Goal: Information Seeking & Learning: Learn about a topic

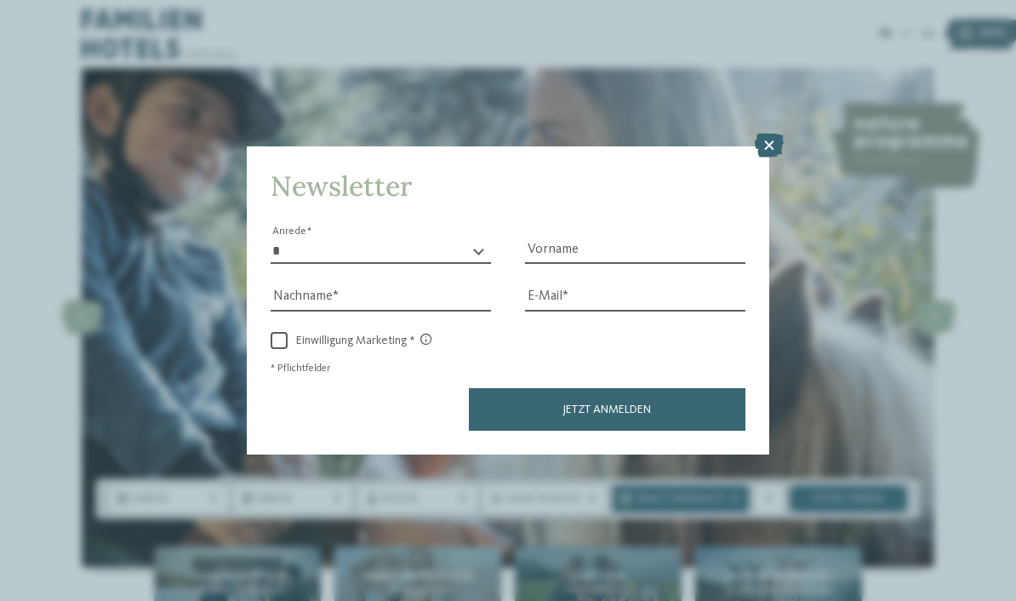
click at [777, 134] on icon at bounding box center [768, 146] width 29 height 24
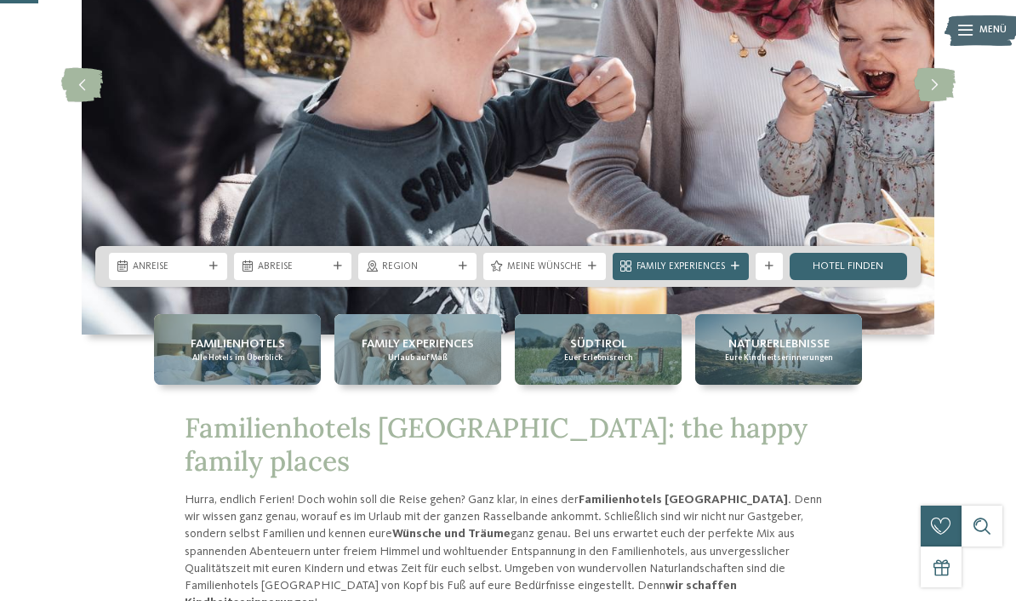
scroll to position [234, 0]
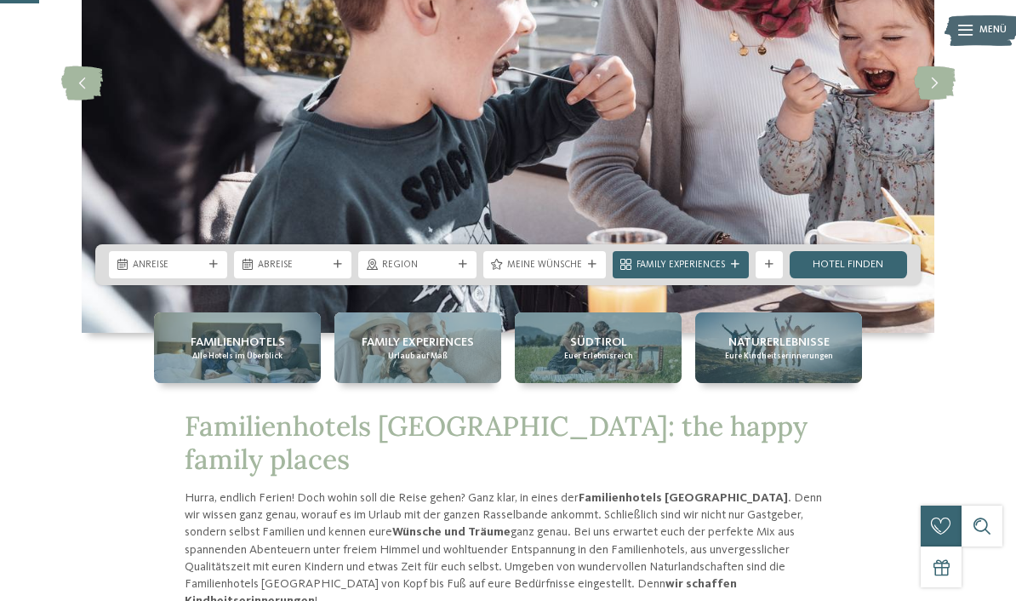
click at [171, 383] on div "Familienhotels Alle Hotels im Überblick" at bounding box center [237, 347] width 167 height 71
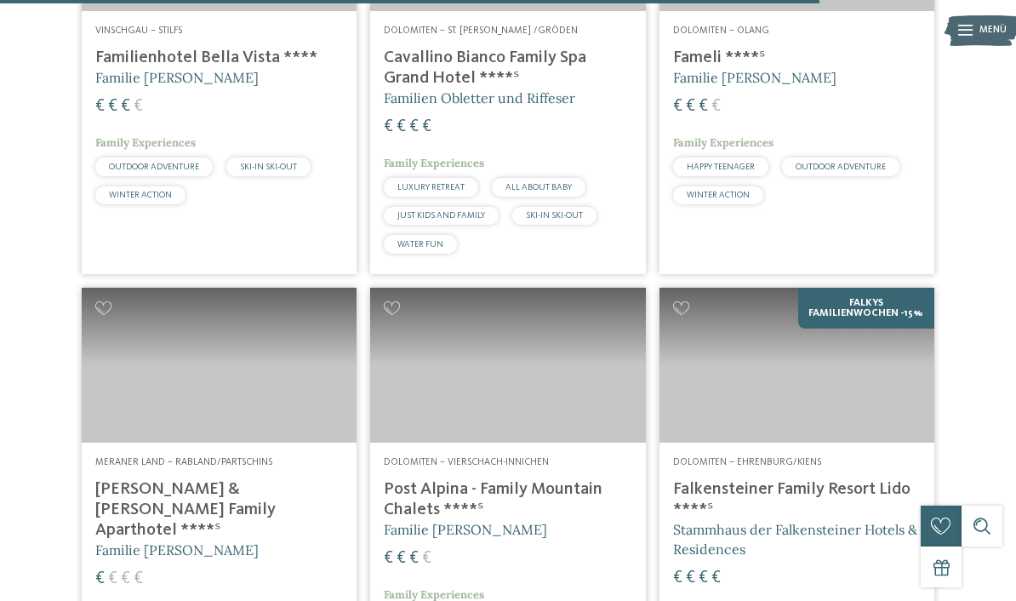
scroll to position [3463, 0]
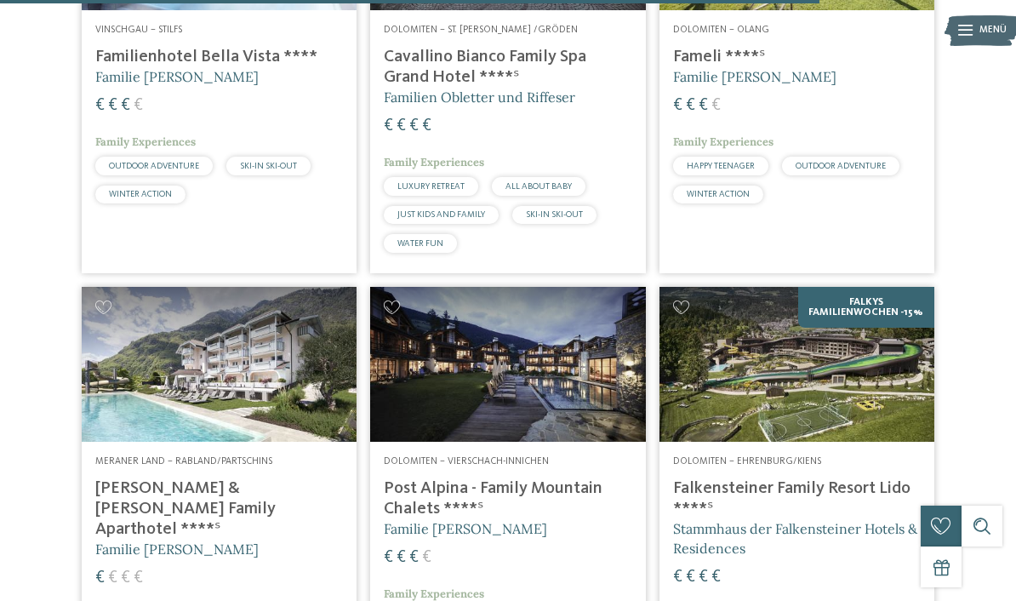
click at [203, 478] on h4 "[PERSON_NAME] & [PERSON_NAME] Family Aparthotel ****ˢ" at bounding box center [219, 508] width 248 height 61
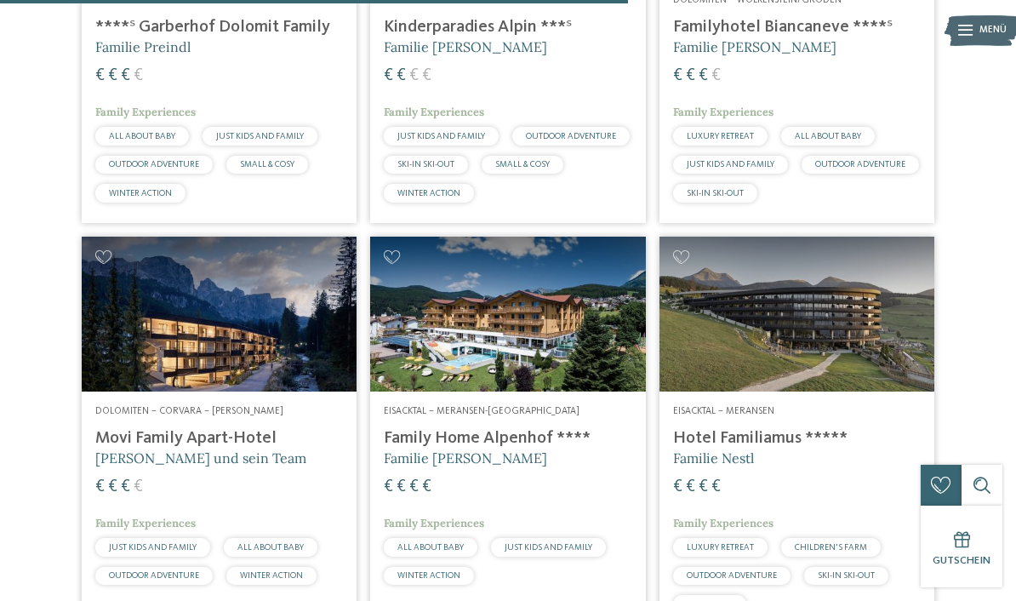
scroll to position [2747, 0]
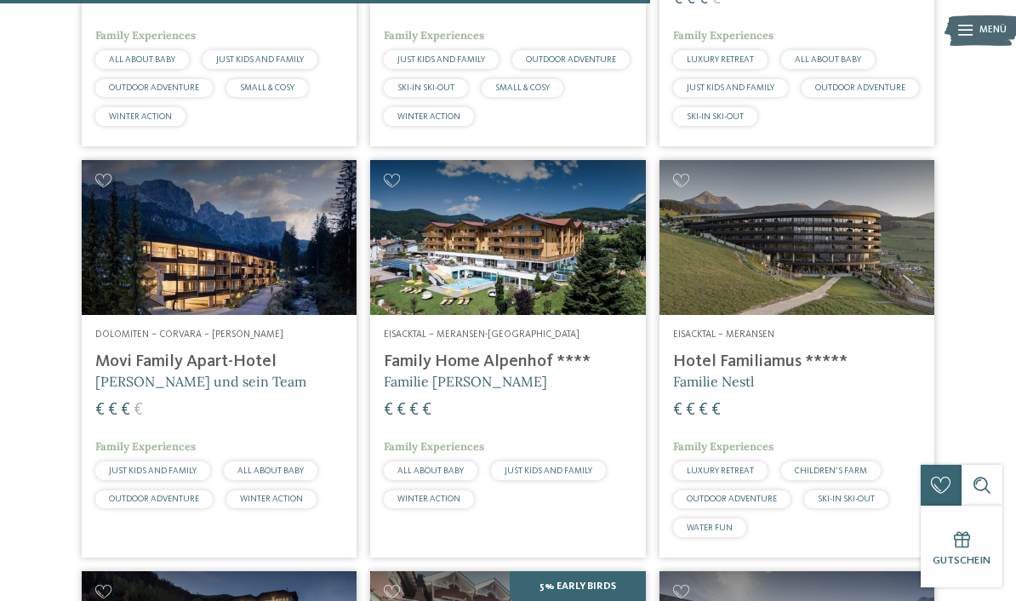
click at [124, 361] on h4 "Movi Family Apart-Hotel" at bounding box center [219, 361] width 248 height 20
click at [139, 373] on span "Andrea Varallo und sein Team" at bounding box center [200, 381] width 211 height 17
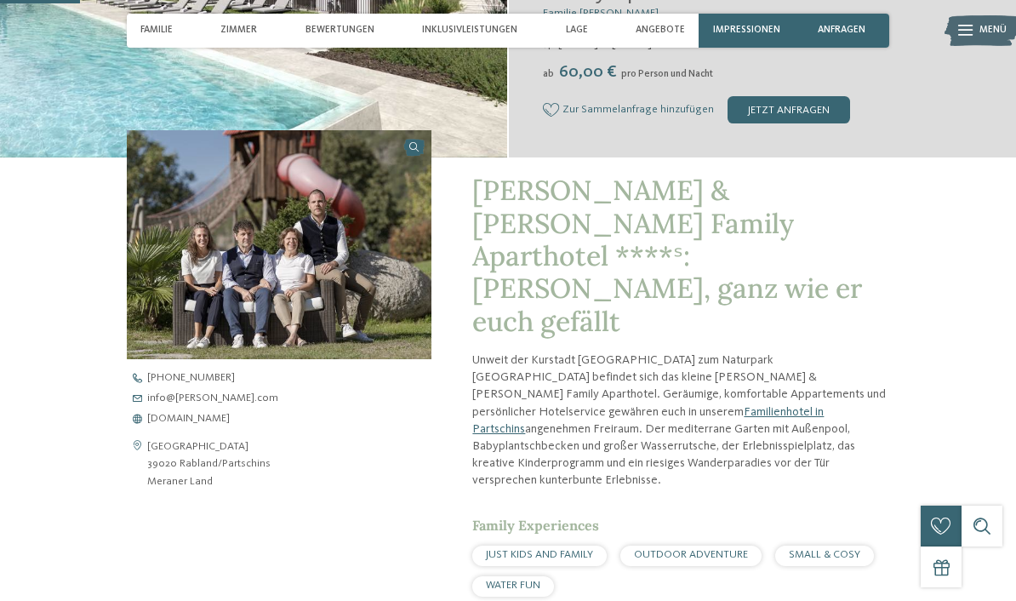
scroll to position [389, 0]
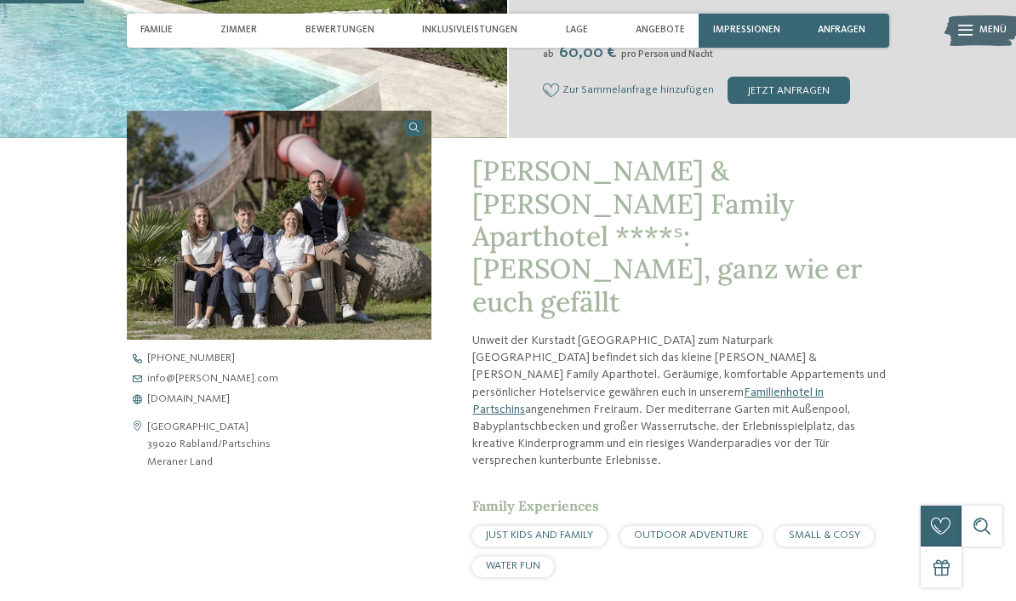
click at [162, 394] on span "[DOMAIN_NAME]" at bounding box center [188, 399] width 83 height 11
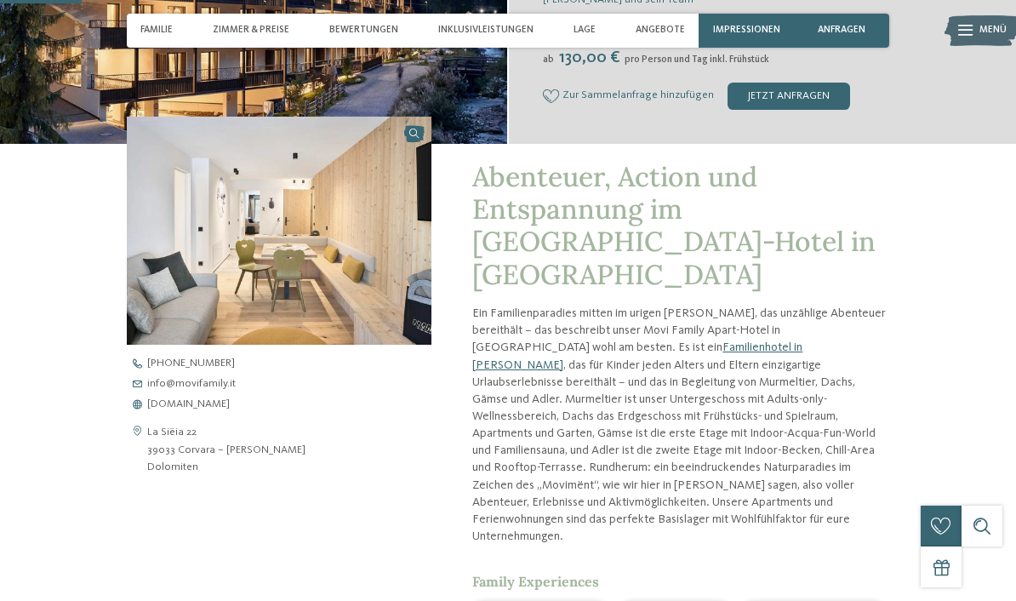
scroll to position [391, 0]
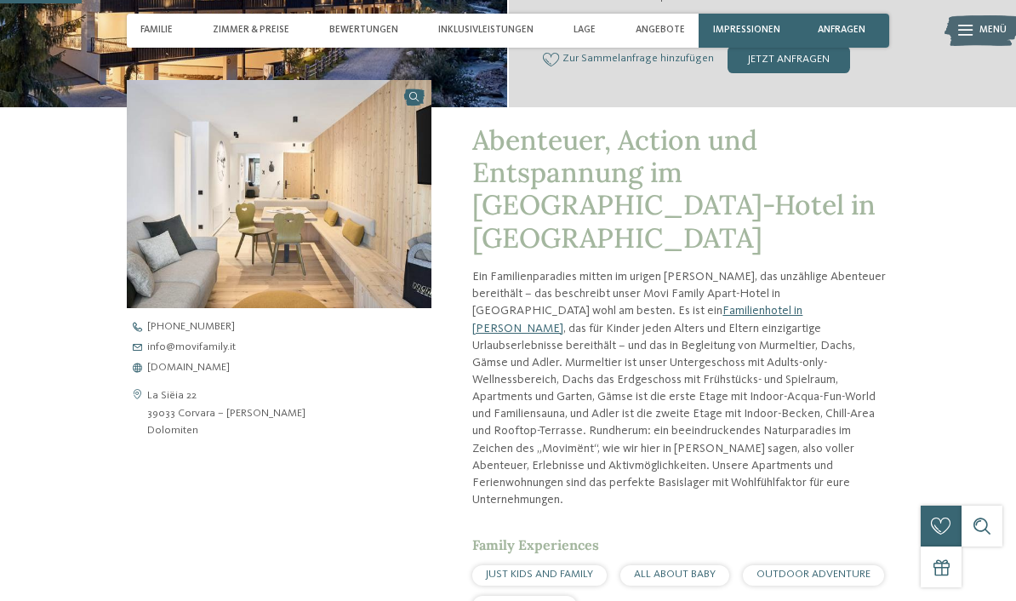
click at [158, 369] on span "www.movifamily.it" at bounding box center [188, 367] width 83 height 11
